Goal: Task Accomplishment & Management: Manage account settings

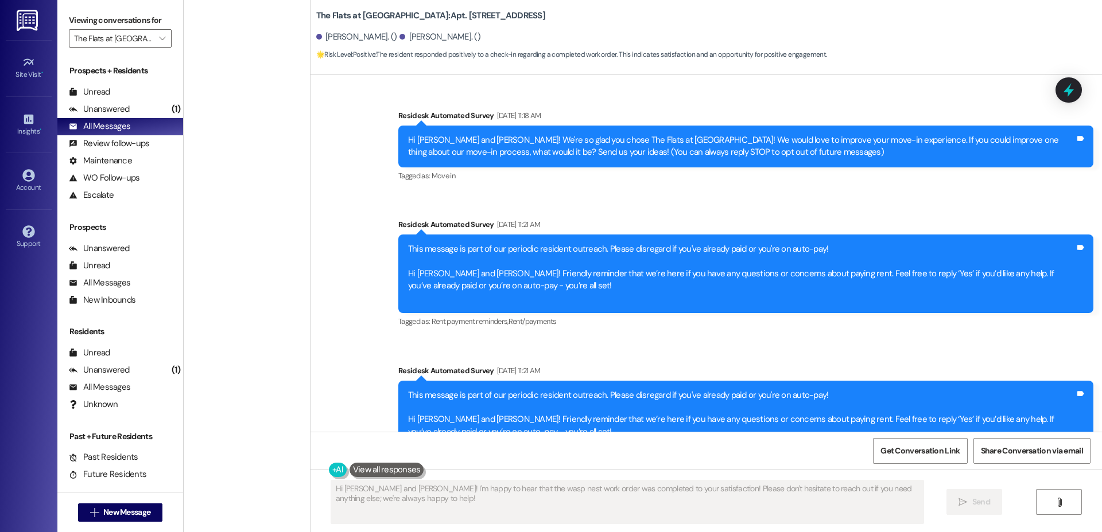
scroll to position [2631, 0]
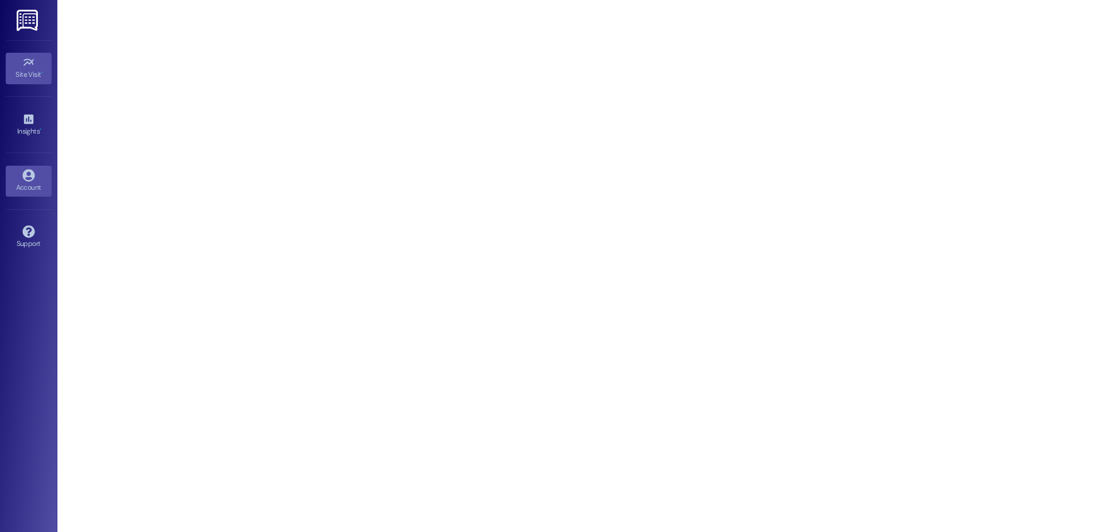
click at [29, 176] on icon at bounding box center [28, 175] width 12 height 12
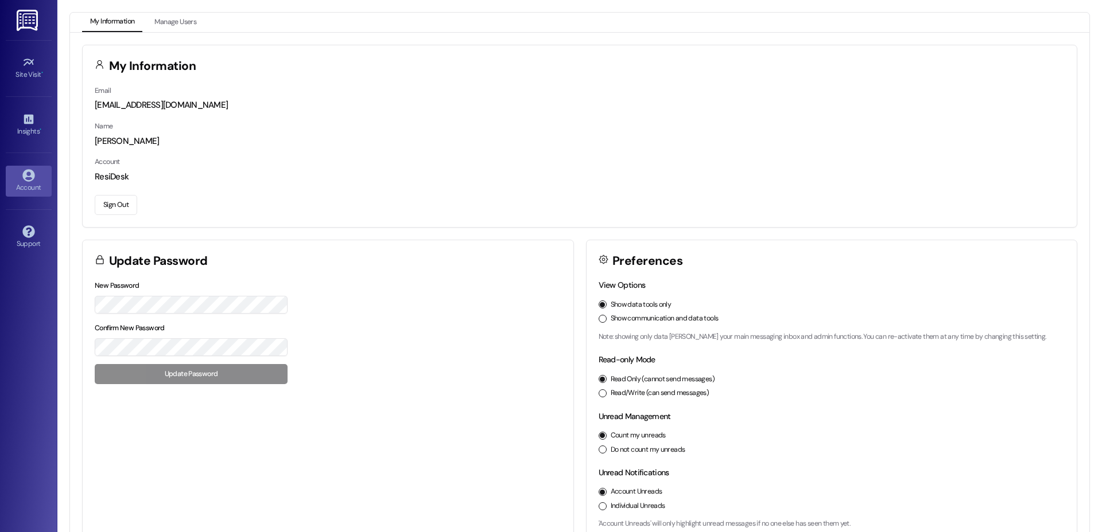
click at [125, 200] on button "Sign Out" at bounding box center [116, 205] width 42 height 20
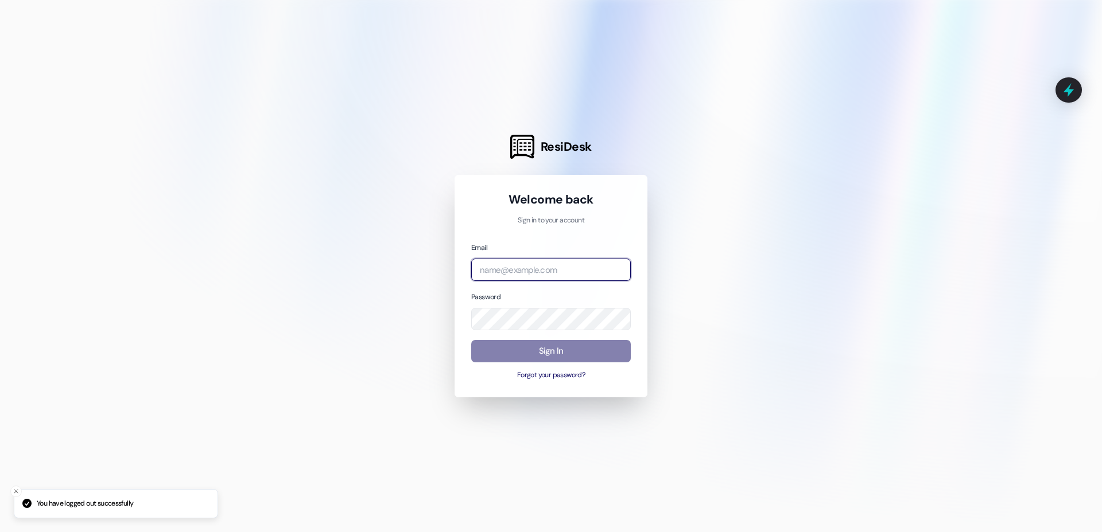
drag, startPoint x: 613, startPoint y: 266, endPoint x: 621, endPoint y: 267, distance: 8.1
click at [614, 266] on input "email" at bounding box center [551, 270] width 160 height 22
click at [0, 532] on com-1password-button at bounding box center [0, 532] width 0 height 0
type input "automated-surveys-home-now-properties@home-now-properties.com"
